Goal: Task Accomplishment & Management: Use online tool/utility

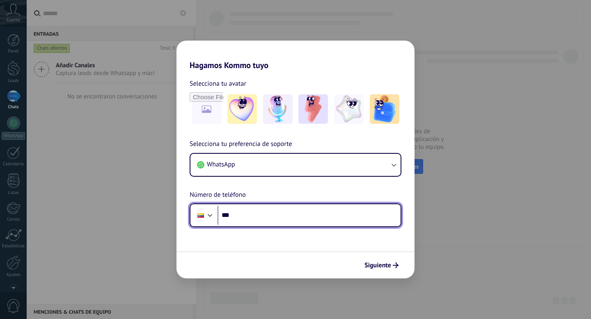
click at [279, 213] on input "***" at bounding box center [309, 215] width 183 height 19
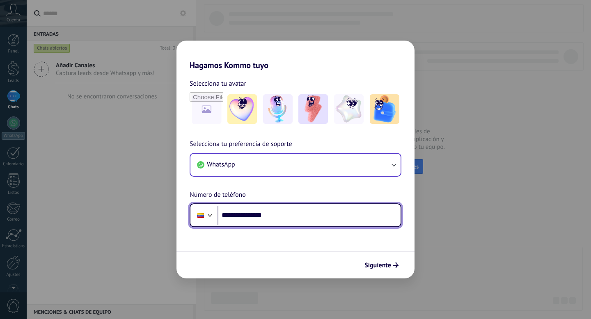
type input "**********"
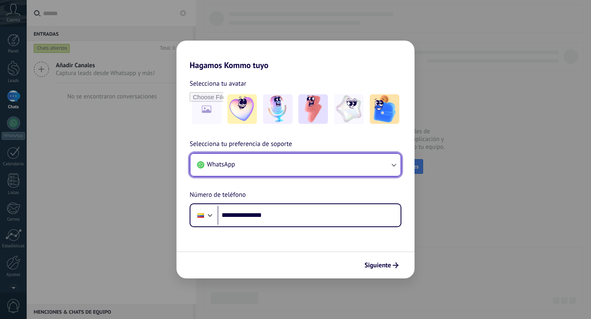
click at [394, 160] on button "WhatsApp" at bounding box center [295, 165] width 210 height 22
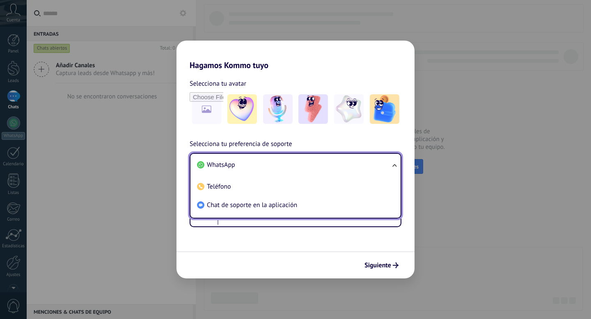
click at [377, 167] on li "WhatsApp" at bounding box center [294, 165] width 200 height 18
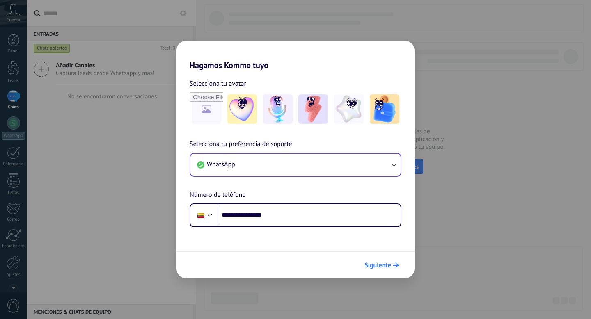
click at [385, 263] on span "Siguiente" at bounding box center [377, 266] width 27 height 6
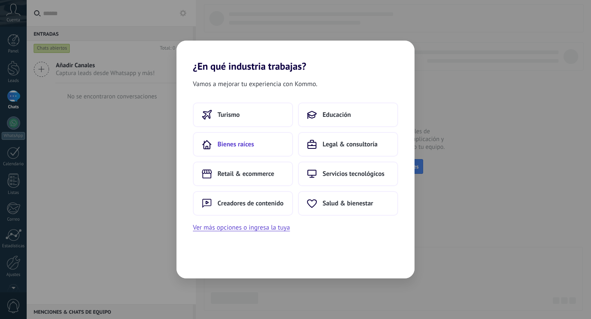
click at [253, 142] on span "Bienes raíces" at bounding box center [236, 144] width 37 height 8
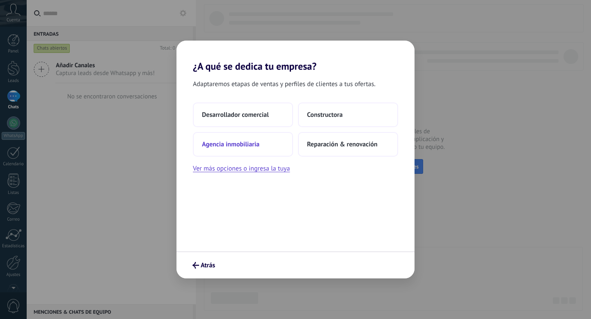
click at [254, 145] on span "Agencia inmobiliaria" at bounding box center [230, 144] width 57 height 8
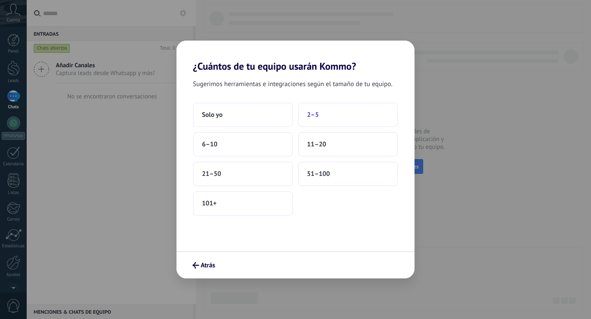
click at [306, 118] on button "2–5" at bounding box center [348, 115] width 100 height 25
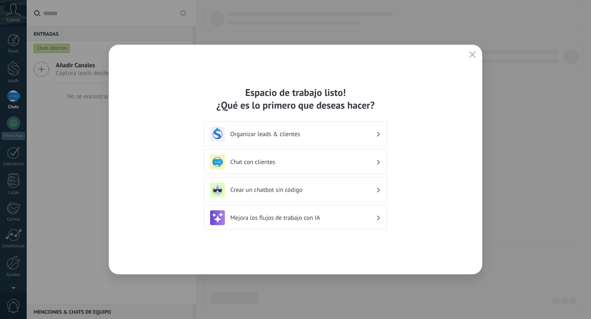
click at [323, 160] on h3 "Chat con clientes" at bounding box center [303, 162] width 146 height 8
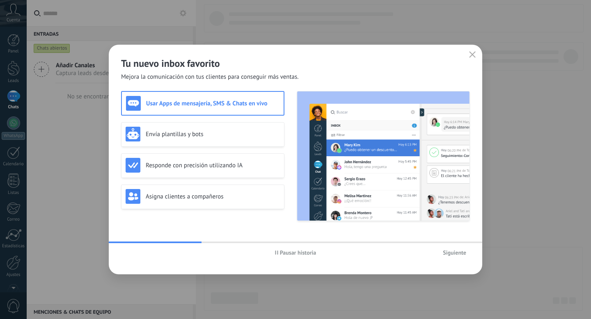
click at [450, 255] on span "Siguiente" at bounding box center [454, 253] width 23 height 6
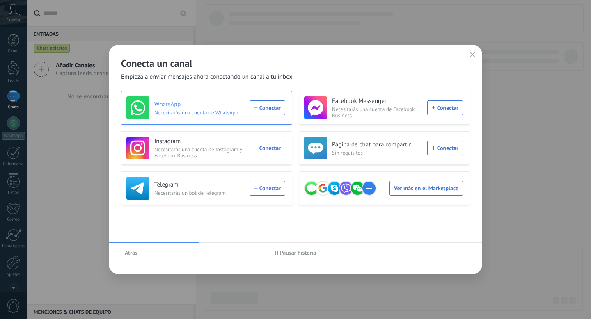
click at [268, 107] on div "WhatsApp Necesitarás una cuenta de WhatsApp Conectar" at bounding box center [205, 107] width 159 height 23
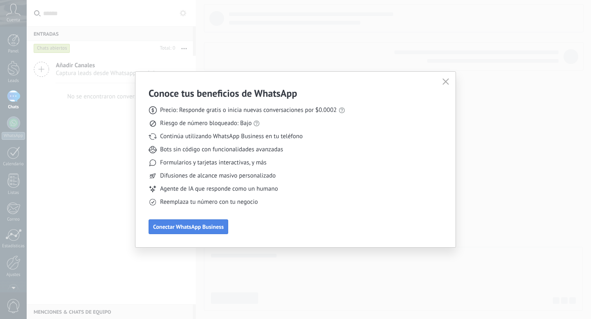
click at [188, 227] on span "Conectar WhatsApp Business" at bounding box center [188, 227] width 71 height 6
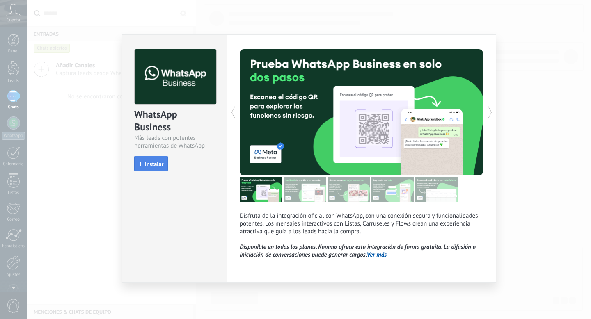
click at [154, 162] on span "Instalar" at bounding box center [154, 164] width 18 height 6
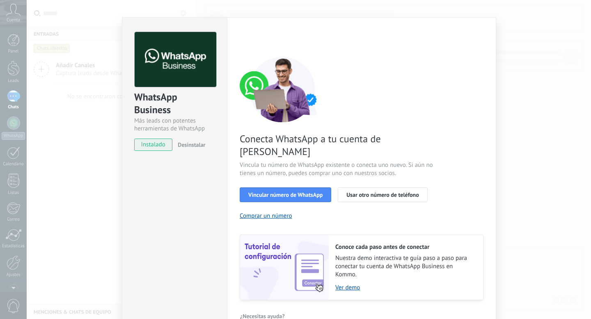
scroll to position [26, 0]
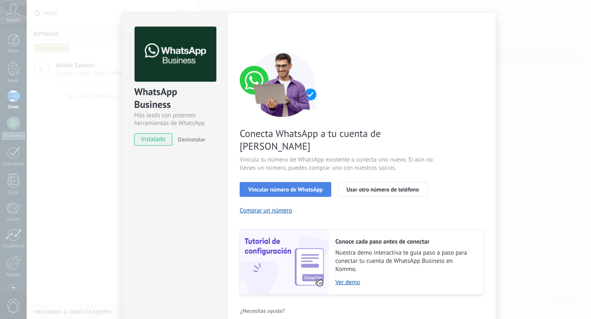
click at [293, 182] on button "Vincular número de WhatsApp" at bounding box center [286, 189] width 92 height 15
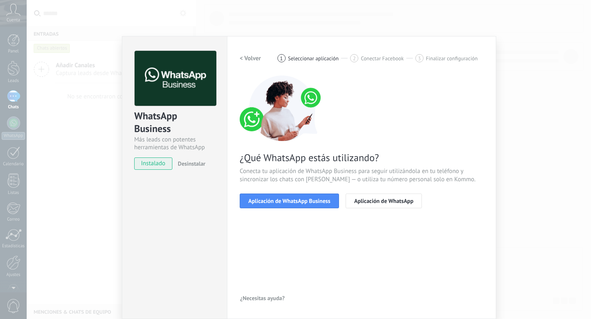
scroll to position [2, 0]
click at [307, 202] on span "Aplicación de WhatsApp Business" at bounding box center [289, 201] width 82 height 6
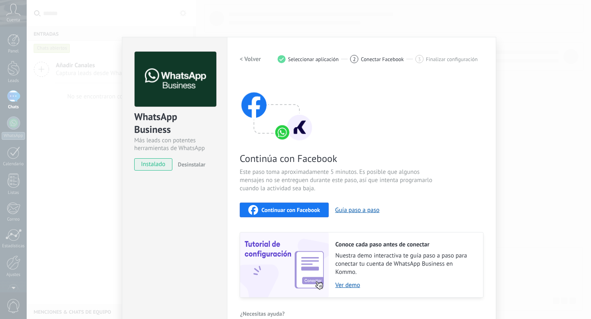
scroll to position [0, 0]
click at [300, 211] on span "Continuar con Facebook" at bounding box center [290, 211] width 59 height 6
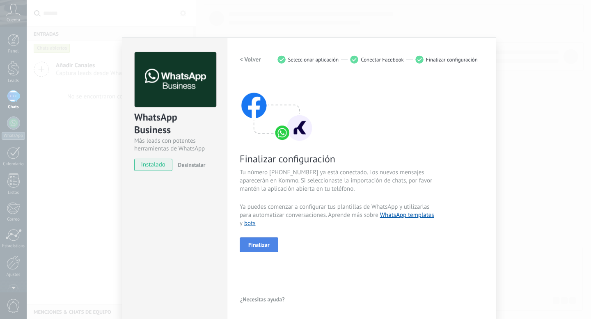
click at [264, 245] on span "Finalizar" at bounding box center [258, 245] width 21 height 6
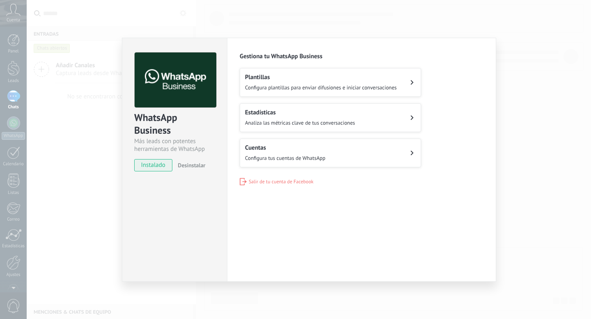
click at [531, 199] on div "WhatsApp Business Más leads con potentes herramientas de WhatsApp instalado Des…" at bounding box center [309, 159] width 564 height 319
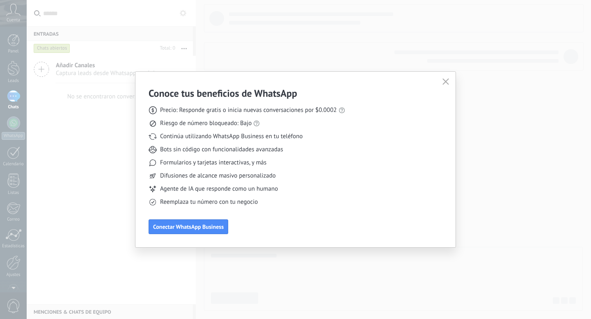
click at [443, 85] on icon "button" at bounding box center [445, 81] width 7 height 7
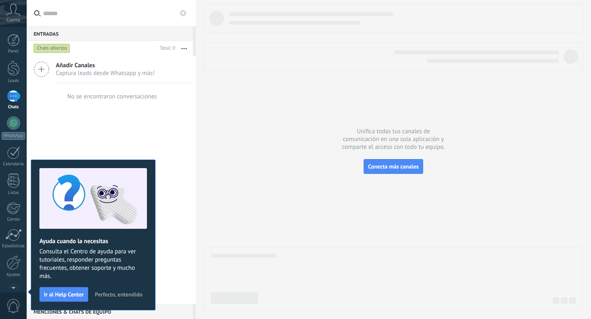
click at [5, 17] on div "Cuenta" at bounding box center [13, 13] width 27 height 27
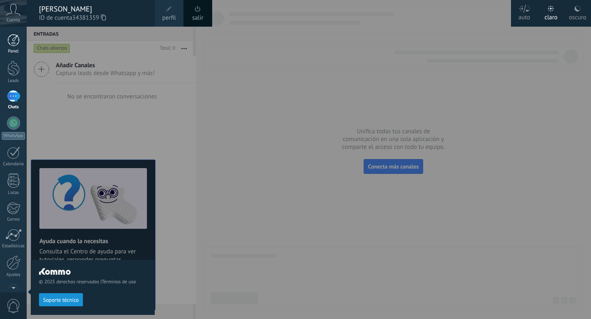
click at [12, 43] on div at bounding box center [13, 40] width 12 height 12
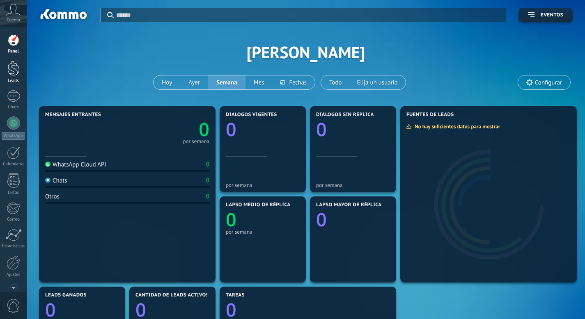
click at [11, 70] on div at bounding box center [13, 68] width 12 height 15
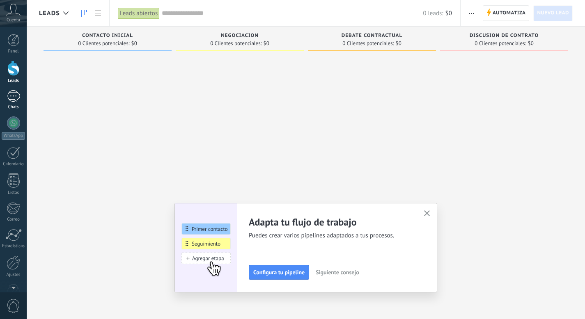
click at [13, 105] on div "Chats" at bounding box center [14, 107] width 24 height 5
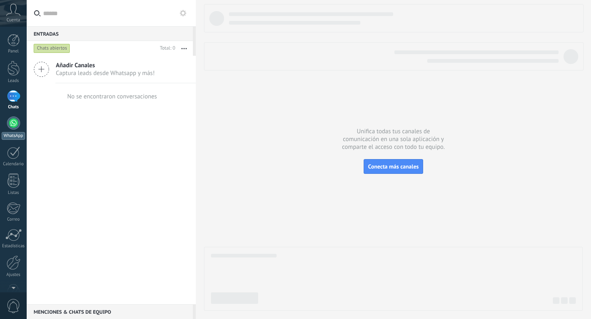
click at [12, 120] on div at bounding box center [13, 123] width 13 height 13
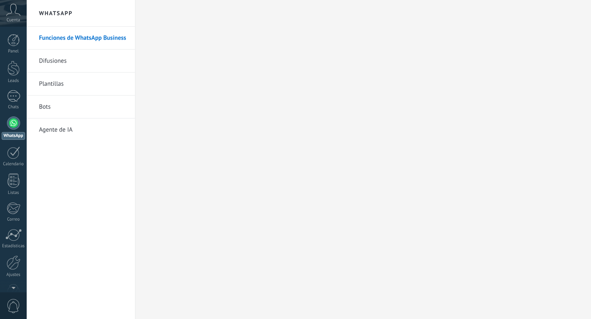
click at [60, 64] on link "Difusiones" at bounding box center [83, 61] width 88 height 23
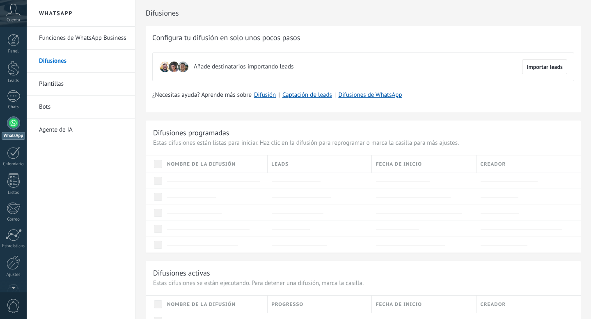
click at [54, 85] on link "Plantillas" at bounding box center [83, 84] width 88 height 23
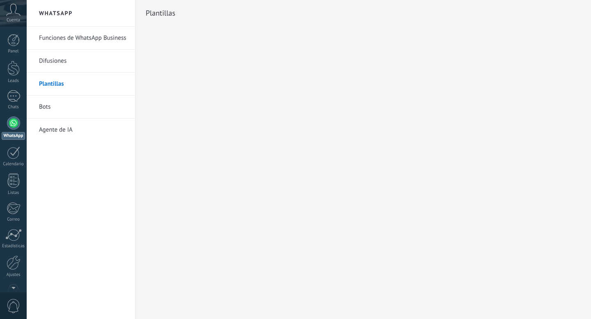
click at [50, 103] on link "Bots" at bounding box center [83, 107] width 88 height 23
click at [15, 73] on div at bounding box center [13, 68] width 12 height 15
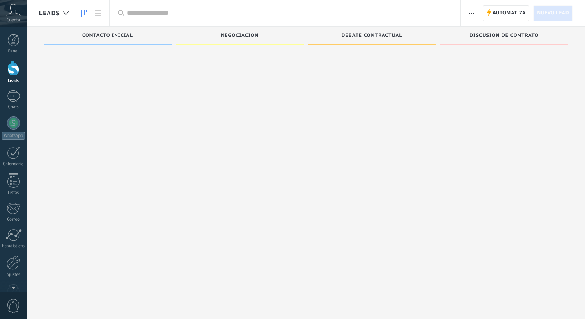
click at [557, 13] on span "Nuevo lead" at bounding box center [553, 13] width 32 height 15
click at [83, 15] on icon at bounding box center [84, 13] width 6 height 7
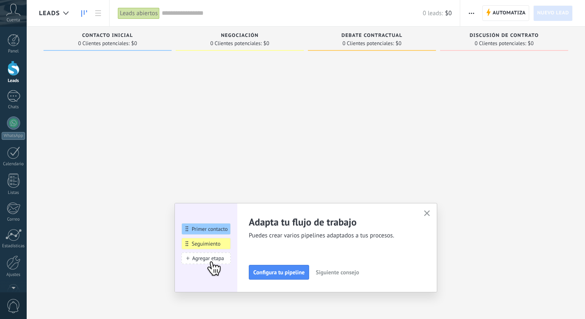
click at [20, 10] on icon at bounding box center [13, 10] width 14 height 12
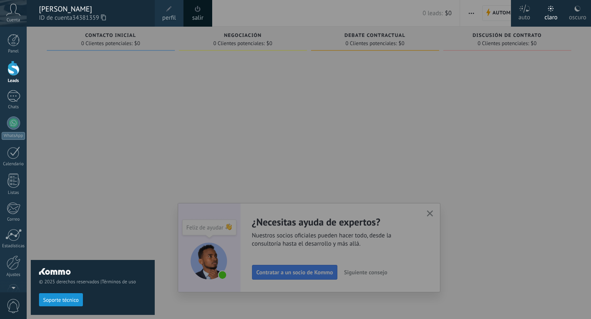
click at [432, 213] on div at bounding box center [322, 159] width 591 height 319
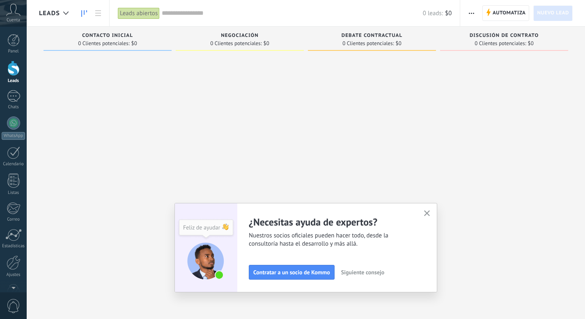
click at [430, 214] on icon "button" at bounding box center [427, 214] width 6 height 6
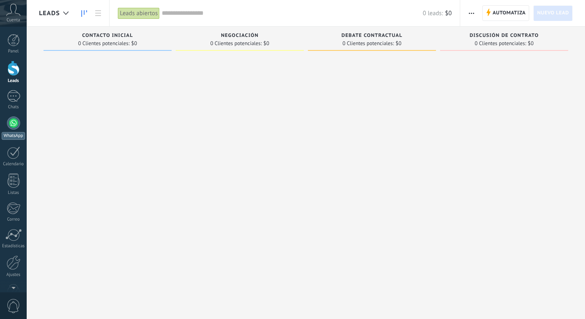
click at [18, 126] on div at bounding box center [13, 123] width 13 height 13
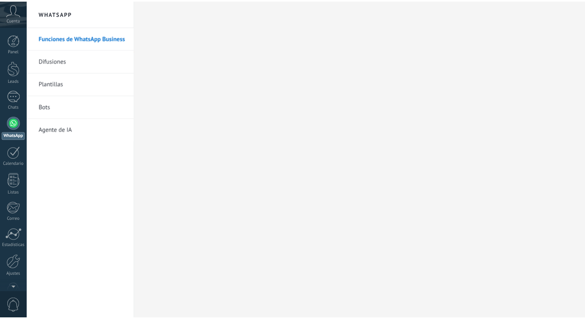
scroll to position [22, 0]
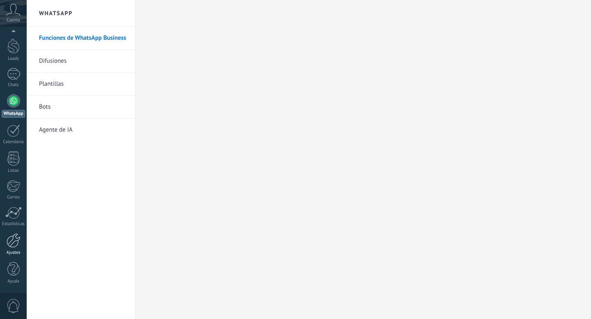
click at [14, 245] on div at bounding box center [14, 241] width 14 height 14
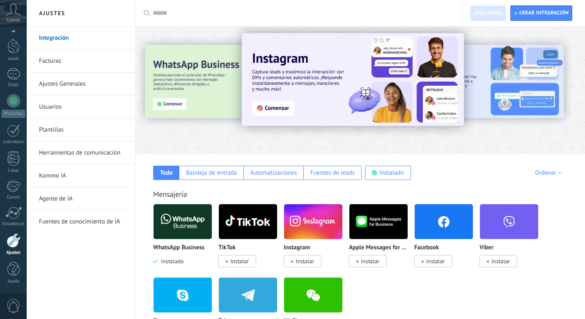
scroll to position [14, 0]
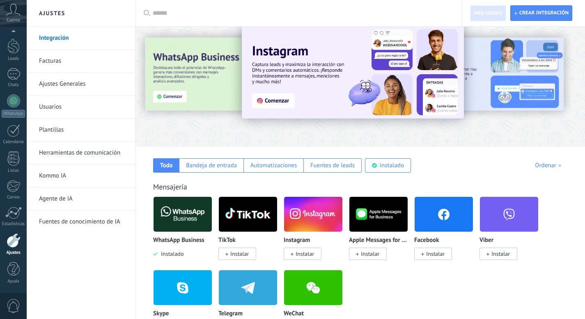
click at [173, 232] on div at bounding box center [182, 215] width 59 height 36
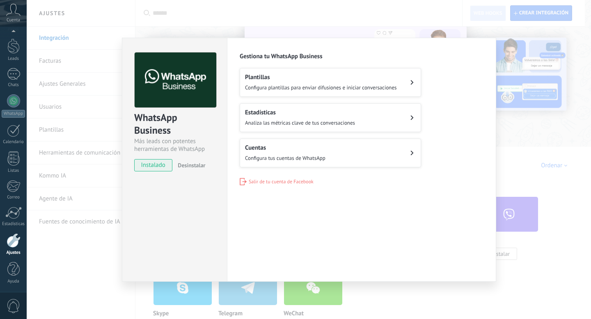
click at [193, 165] on span "Desinstalar" at bounding box center [192, 165] width 28 height 7
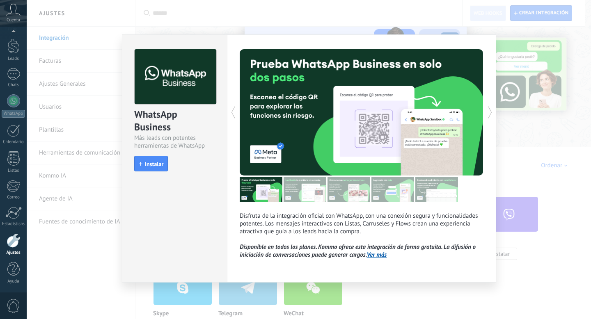
click at [90, 204] on div "WhatsApp Business Más leads con potentes herramientas de WhatsApp install Insta…" at bounding box center [309, 159] width 564 height 319
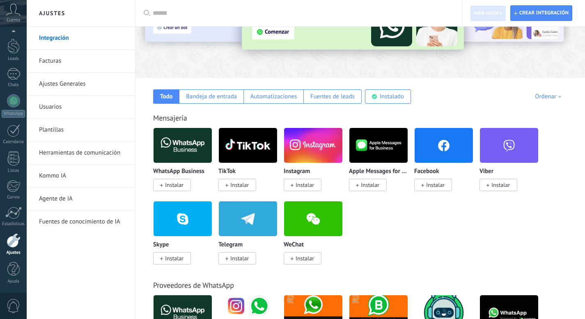
scroll to position [0, 0]
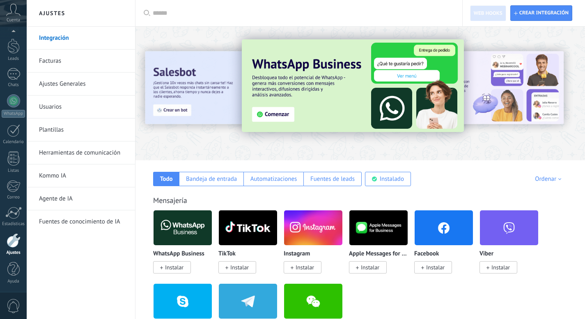
click at [14, 13] on icon at bounding box center [13, 10] width 14 height 12
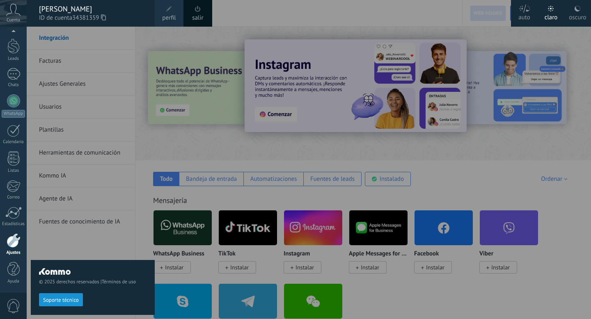
click at [89, 11] on div "[PERSON_NAME]" at bounding box center [93, 9] width 108 height 9
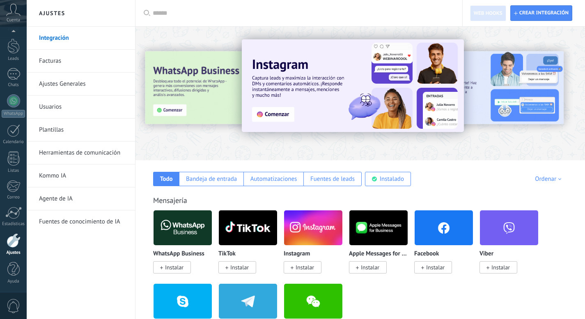
click at [16, 9] on use at bounding box center [14, 10] width 14 height 12
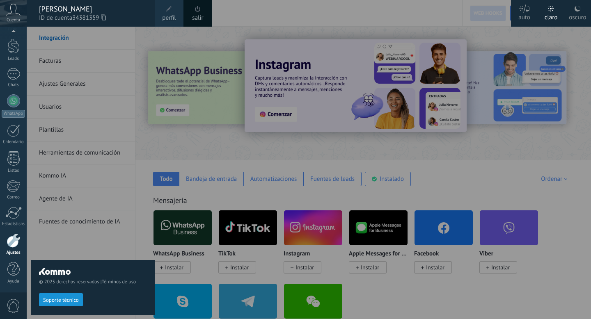
click at [199, 9] on span at bounding box center [198, 9] width 6 height 6
